Goal: Register for event/course

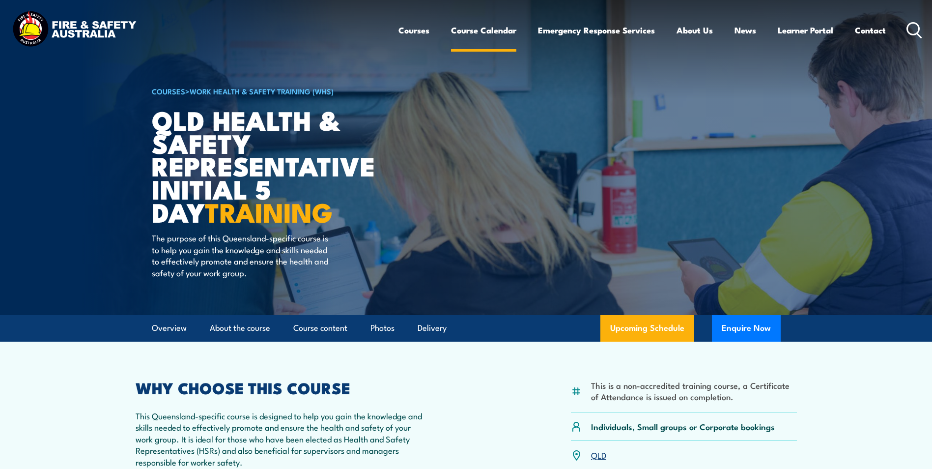
click at [470, 29] on link "Course Calendar" at bounding box center [483, 30] width 65 height 26
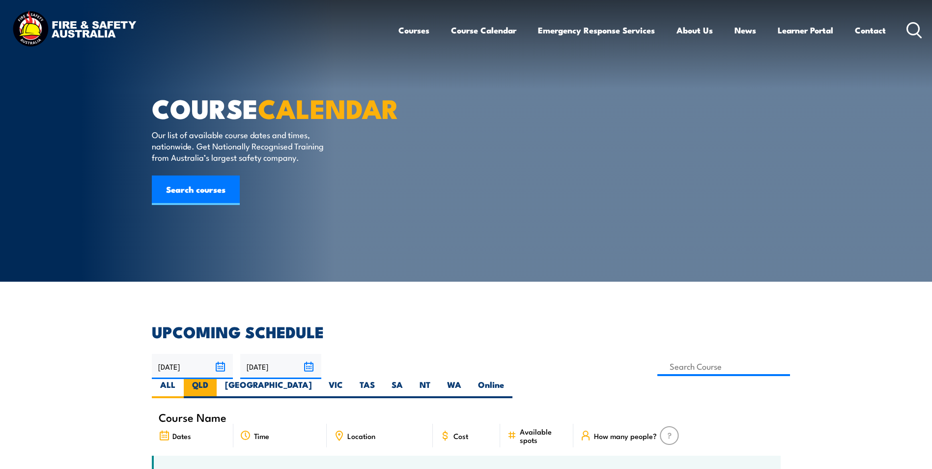
click at [217, 379] on label "QLD" at bounding box center [200, 388] width 33 height 19
click at [215, 379] on input "QLD" at bounding box center [211, 382] width 6 height 6
radio input "true"
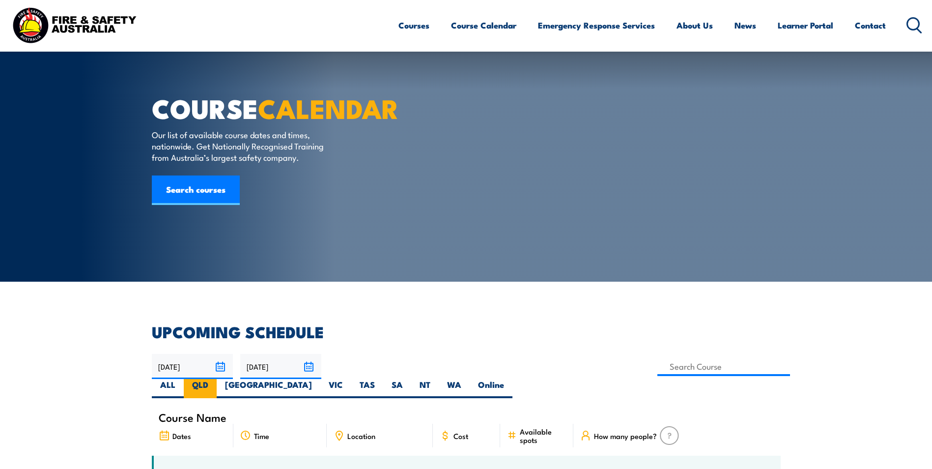
scroll to position [98, 0]
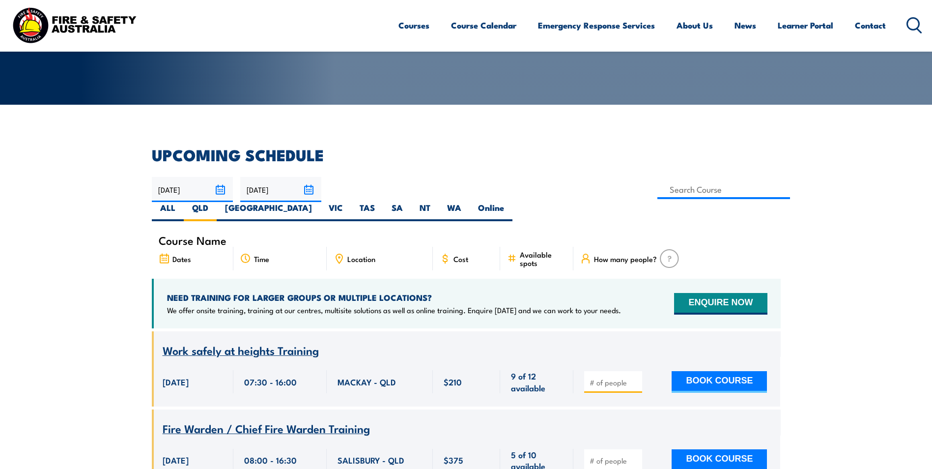
scroll to position [128, 0]
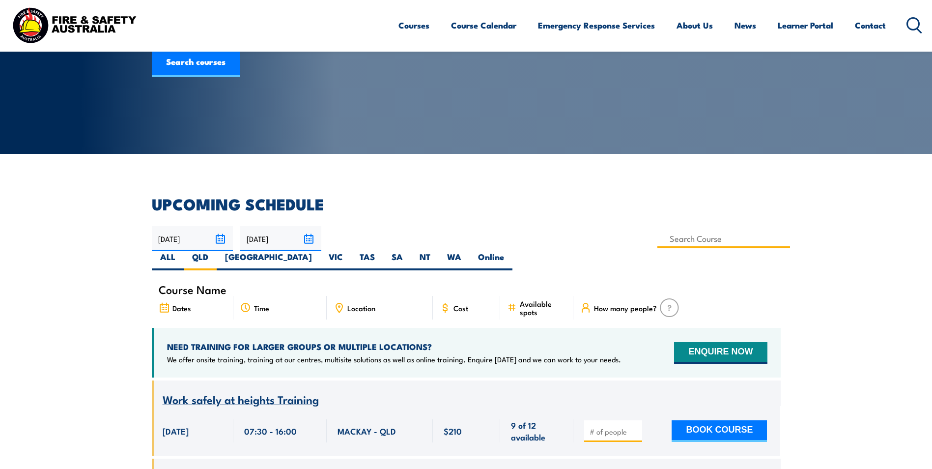
click at [657, 238] on input at bounding box center [723, 238] width 133 height 19
type input "BSB41419 – Certificate IV in Work Health and Safety"
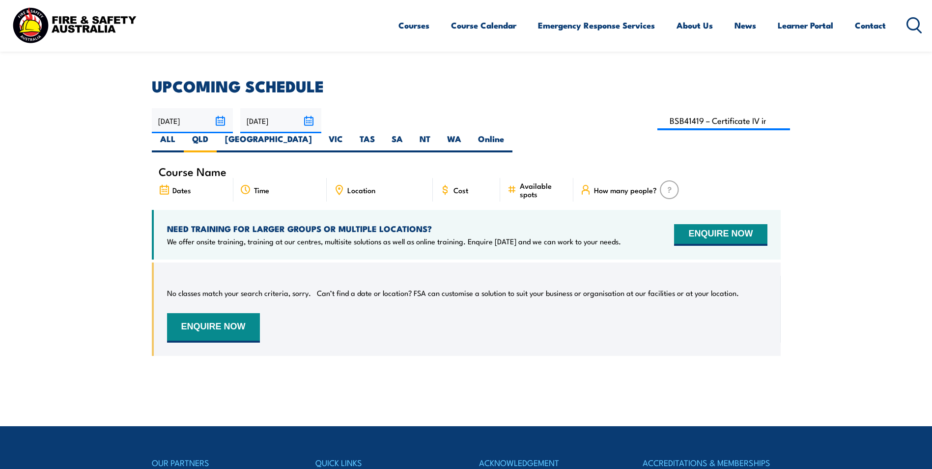
scroll to position [295, 0]
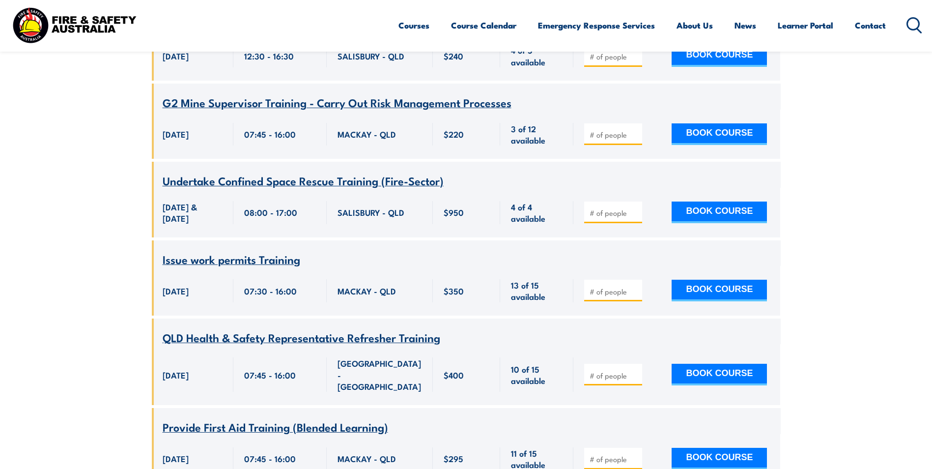
scroll to position [865, 0]
